Goal: Transaction & Acquisition: Obtain resource

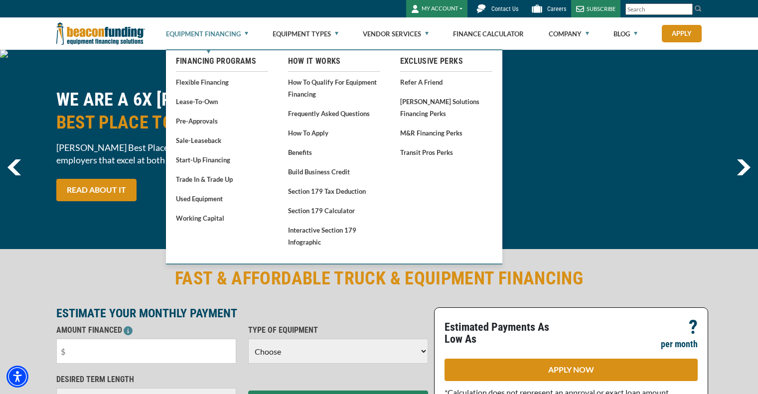
click at [247, 34] on link "Equipment Financing" at bounding box center [207, 34] width 82 height 32
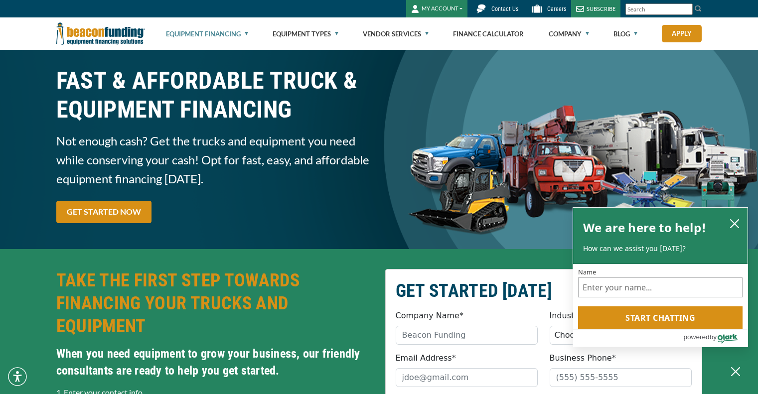
click at [242, 31] on link "Equipment Financing" at bounding box center [207, 34] width 82 height 32
click at [247, 33] on link "Equipment Financing" at bounding box center [207, 34] width 82 height 32
click at [734, 225] on icon "close chatbox" at bounding box center [735, 224] width 10 height 10
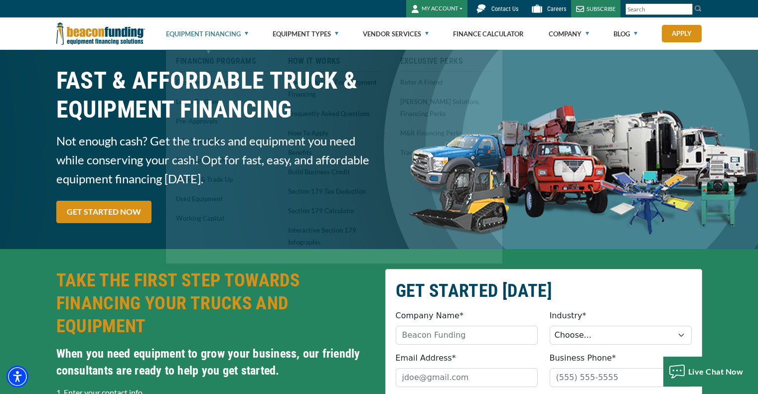
click at [245, 35] on link "Equipment Financing" at bounding box center [207, 34] width 82 height 32
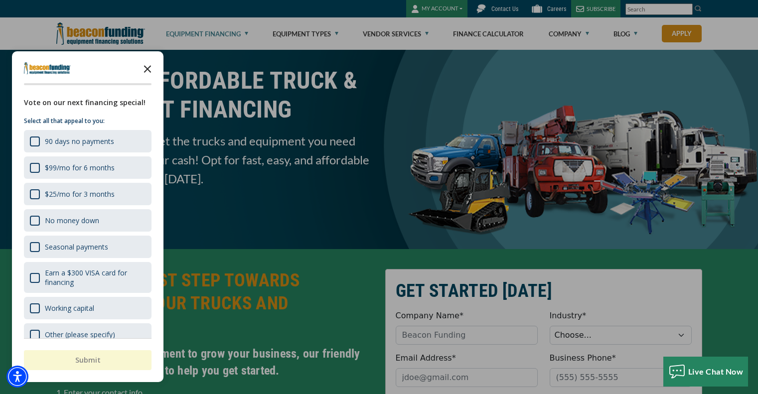
click at [148, 71] on icon "Close the survey" at bounding box center [148, 68] width 20 height 20
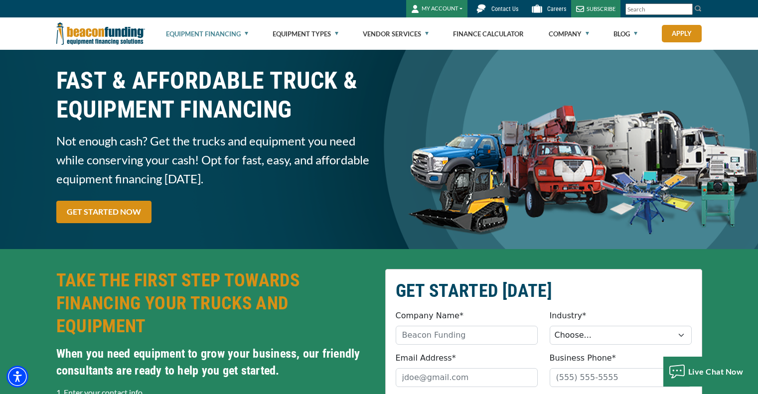
click at [445, 6] on button "MY ACCOUNT" at bounding box center [436, 8] width 61 height 17
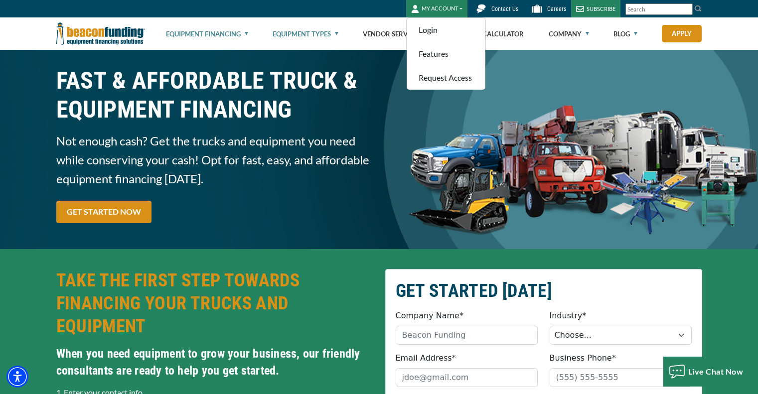
click at [313, 33] on link "Equipment Types" at bounding box center [306, 34] width 66 height 32
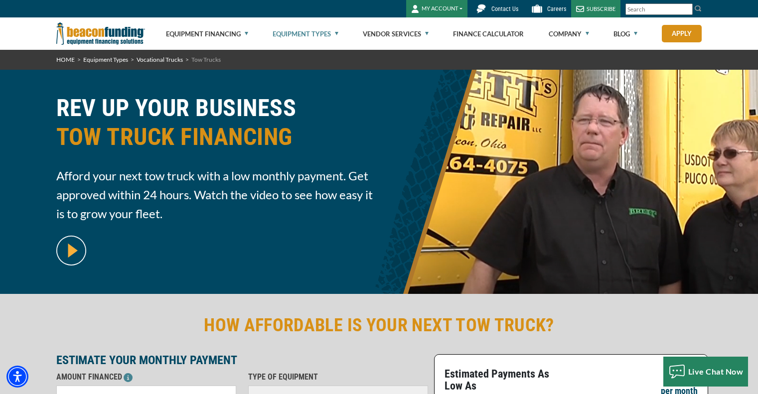
click at [331, 34] on link "Equipment Types" at bounding box center [306, 34] width 66 height 32
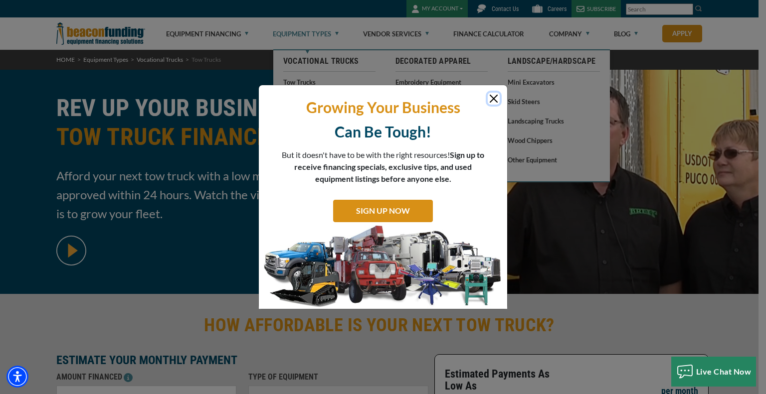
click at [491, 93] on button "Close" at bounding box center [494, 99] width 12 height 12
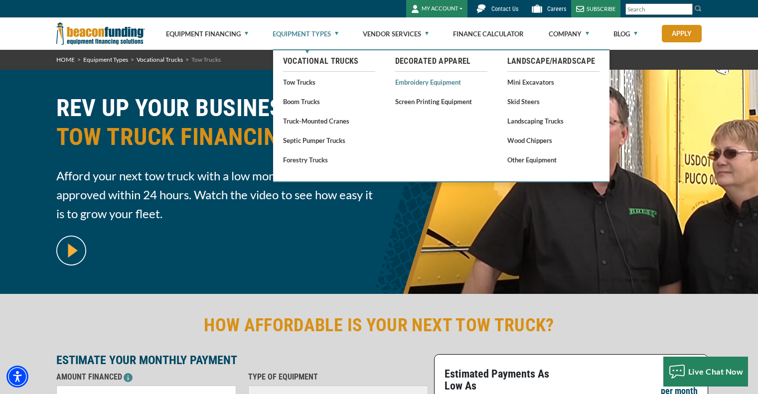
click at [429, 86] on link "Embroidery Equipment" at bounding box center [441, 82] width 92 height 12
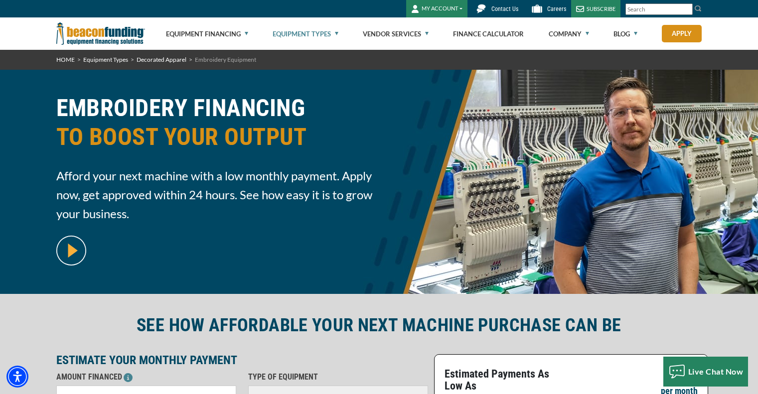
scroll to position [150, 0]
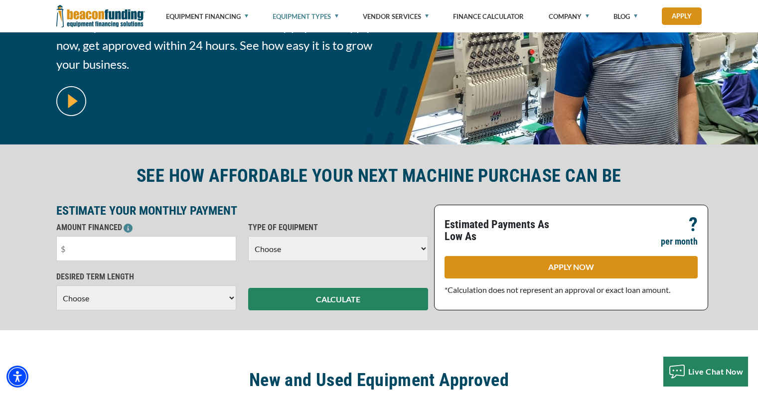
click at [305, 245] on select "Choose Backhoe Boom/Bucket Truck Chipper Commercial Mower Crane DTG/DTF Printin…" at bounding box center [338, 248] width 180 height 25
select select "1"
click at [248, 236] on select "Choose Backhoe Boom/Bucket Truck Chipper Commercial Mower Crane DTG/DTF Printin…" at bounding box center [338, 248] width 180 height 25
click at [129, 295] on select "Choose 36 Months 48 Months 60 Months" at bounding box center [146, 298] width 180 height 25
select select "60"
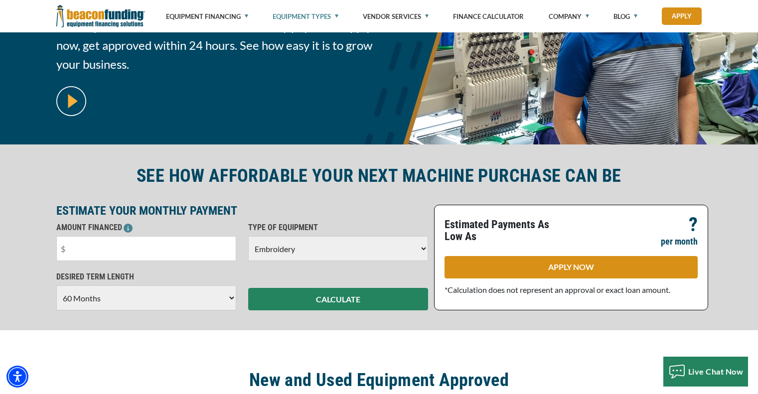
click at [56, 296] on select "Choose 36 Months 48 Months 60 Months" at bounding box center [146, 298] width 180 height 25
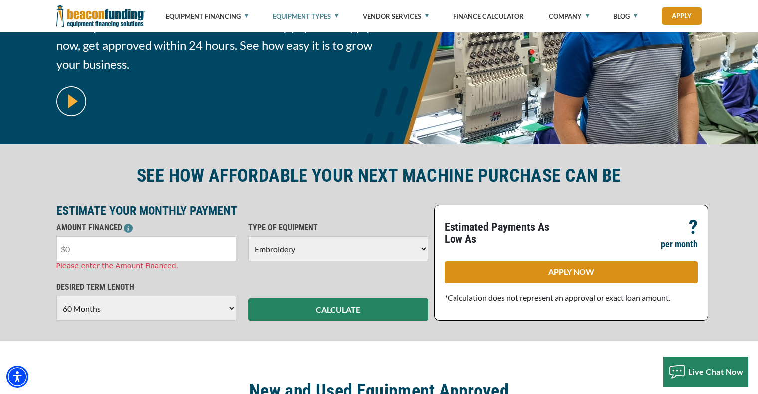
click at [119, 253] on input "text" at bounding box center [146, 248] width 180 height 25
type input "$10,000"
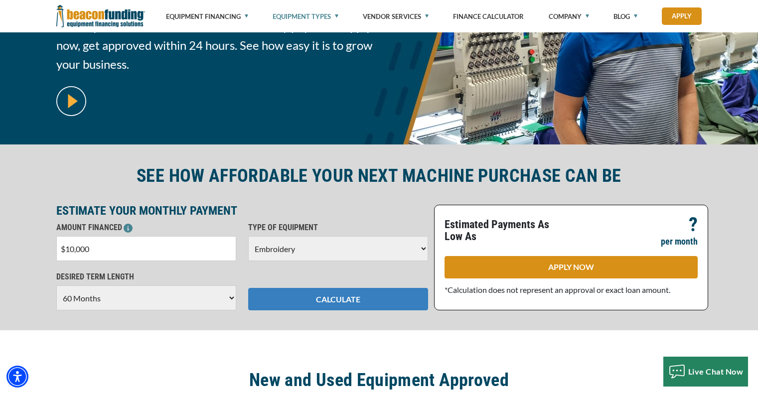
click at [362, 308] on button "CALCULATE" at bounding box center [338, 299] width 180 height 22
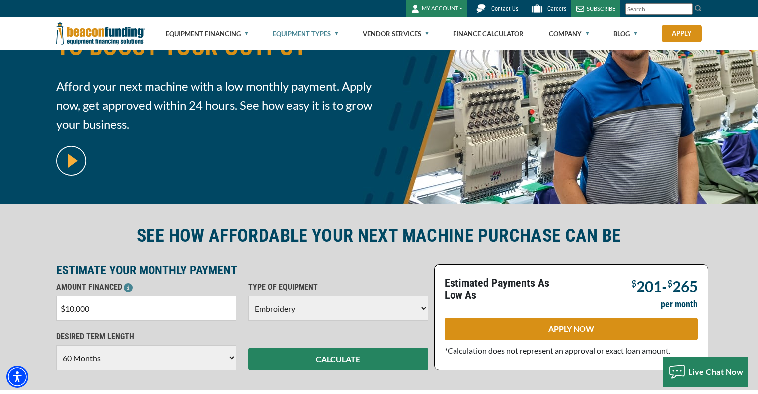
scroll to position [0, 0]
